Goal: Find specific page/section: Find specific page/section

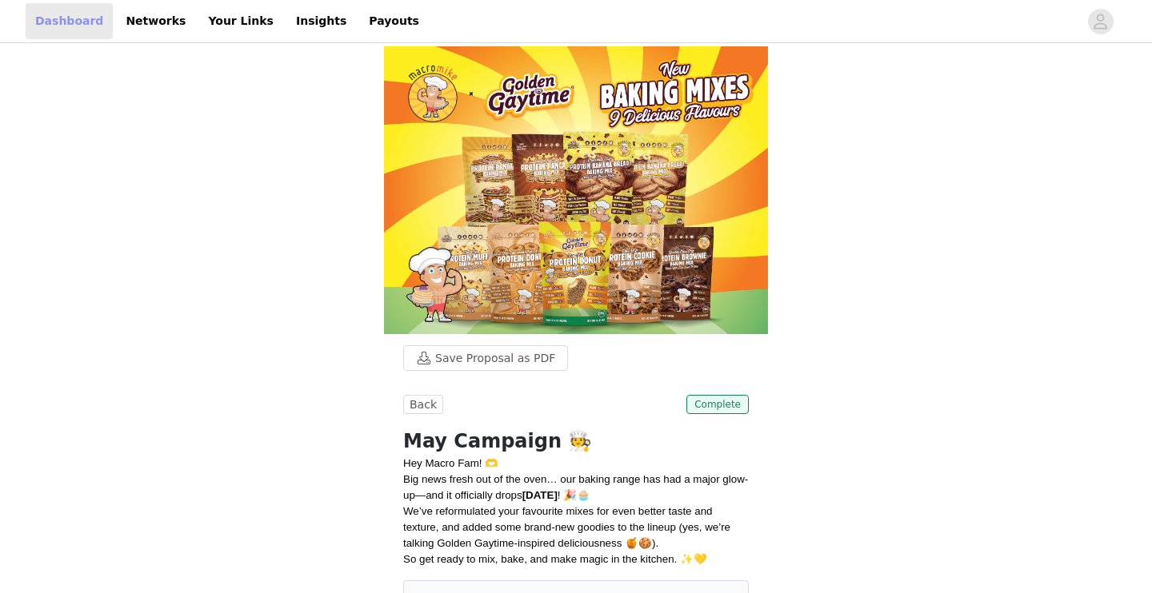
click at [59, 21] on link "Dashboard" at bounding box center [69, 21] width 87 height 36
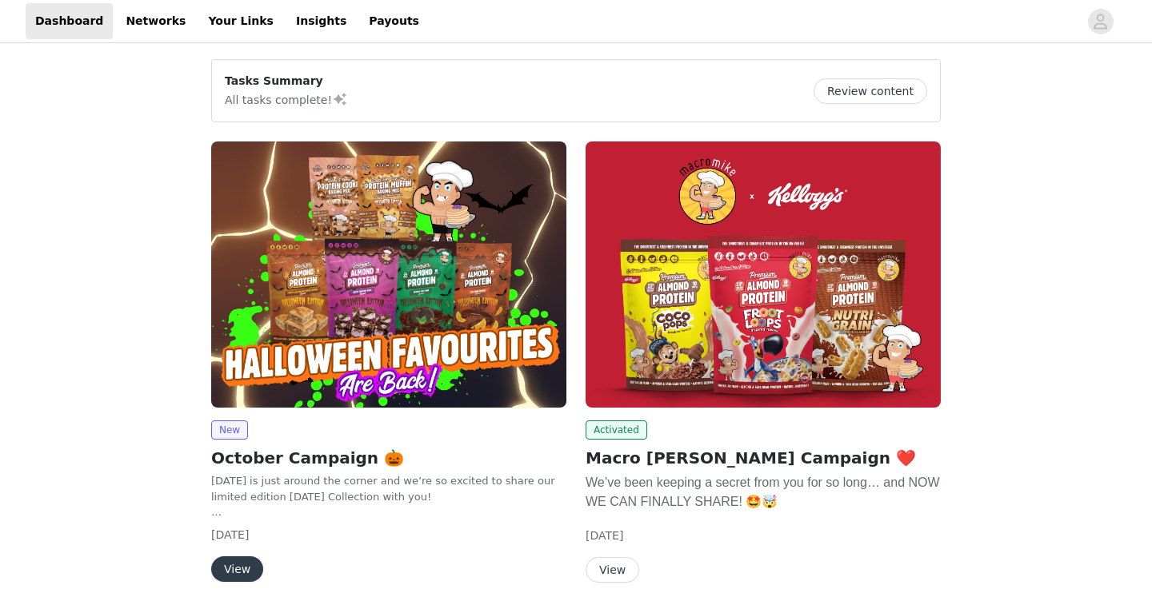
click at [616, 562] on button "View" at bounding box center [612, 570] width 54 height 26
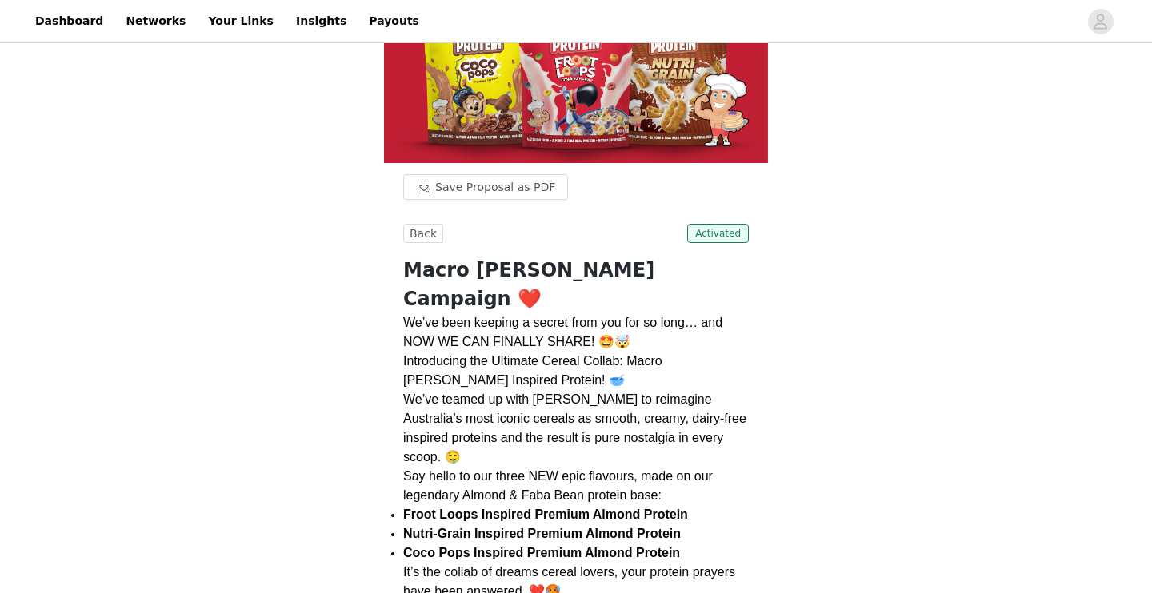
scroll to position [420, 0]
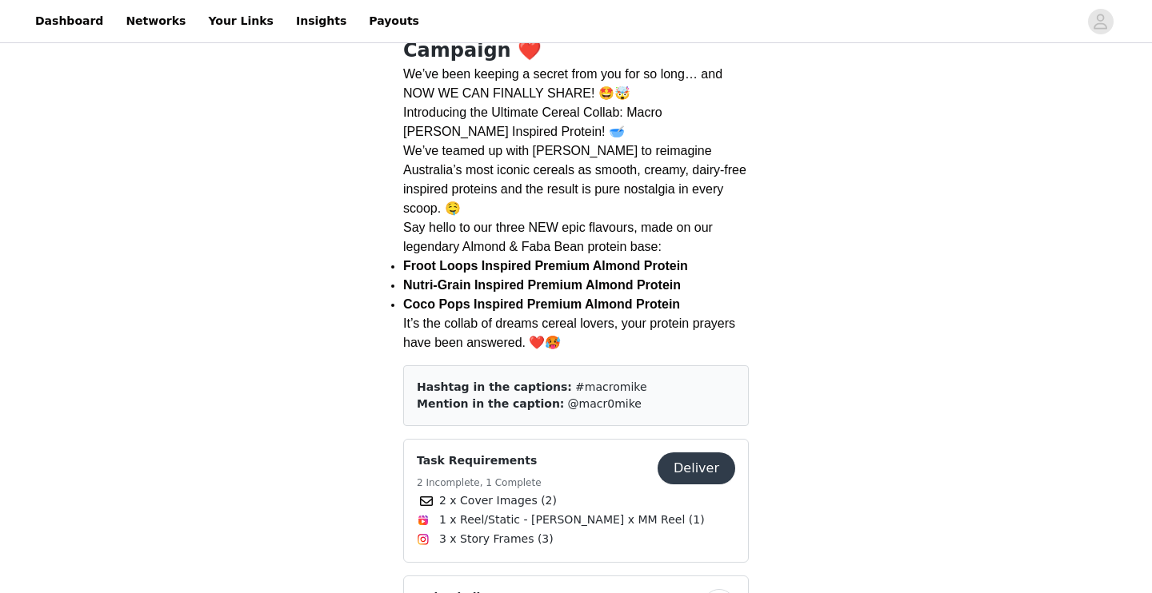
click at [691, 453] on button "Deliver" at bounding box center [696, 469] width 78 height 32
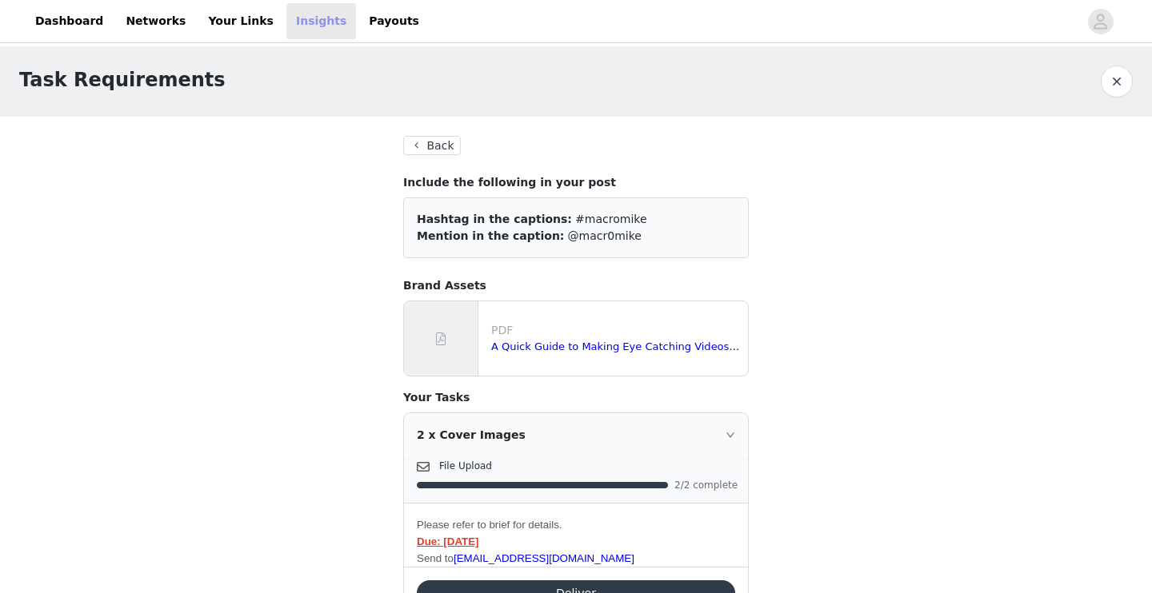
click at [286, 22] on link "Insights" at bounding box center [321, 21] width 70 height 36
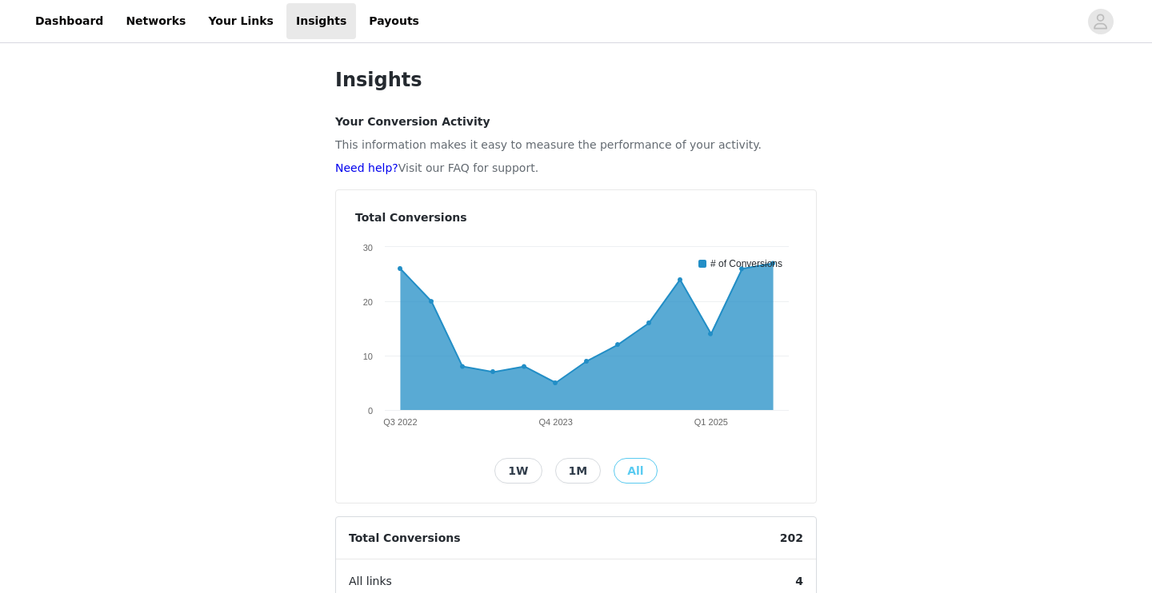
click at [63, 59] on div "Insights Your Conversion Activity This information makes it easy to measure the…" at bounding box center [576, 526] width 1152 height 961
click at [70, 18] on link "Dashboard" at bounding box center [69, 21] width 87 height 36
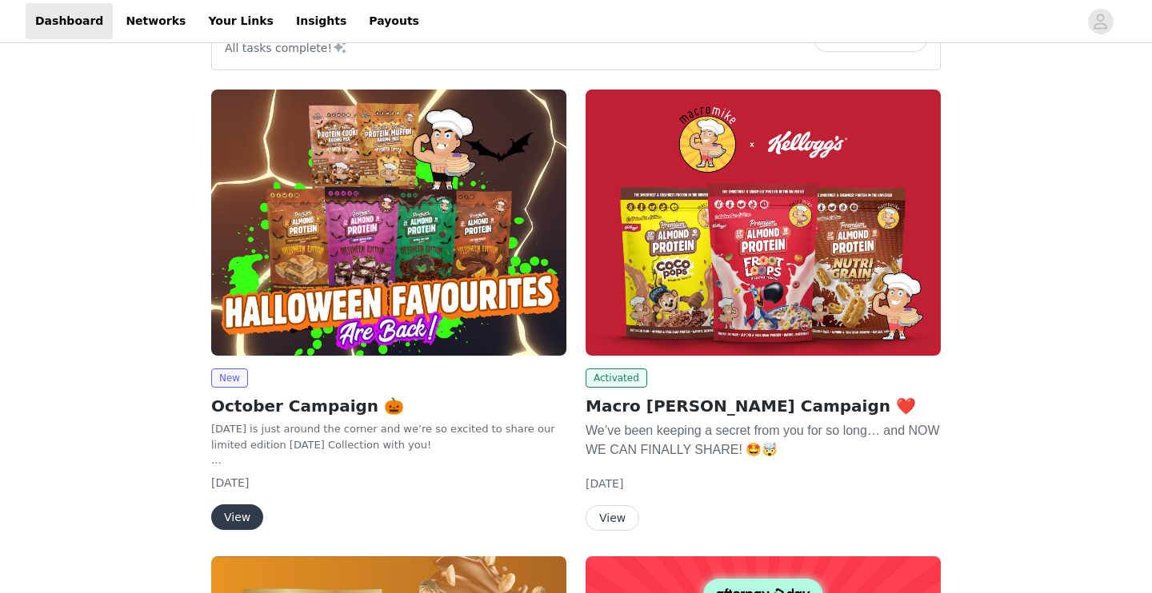
scroll to position [54, 0]
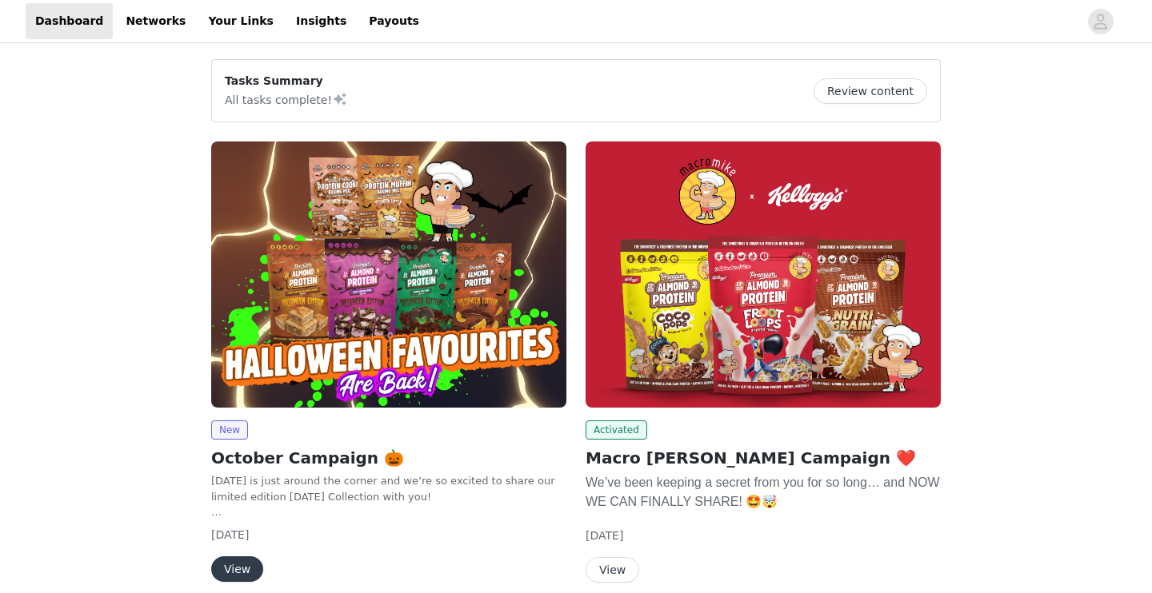
click at [618, 572] on button "View" at bounding box center [612, 570] width 54 height 26
